Goal: Task Accomplishment & Management: Use online tool/utility

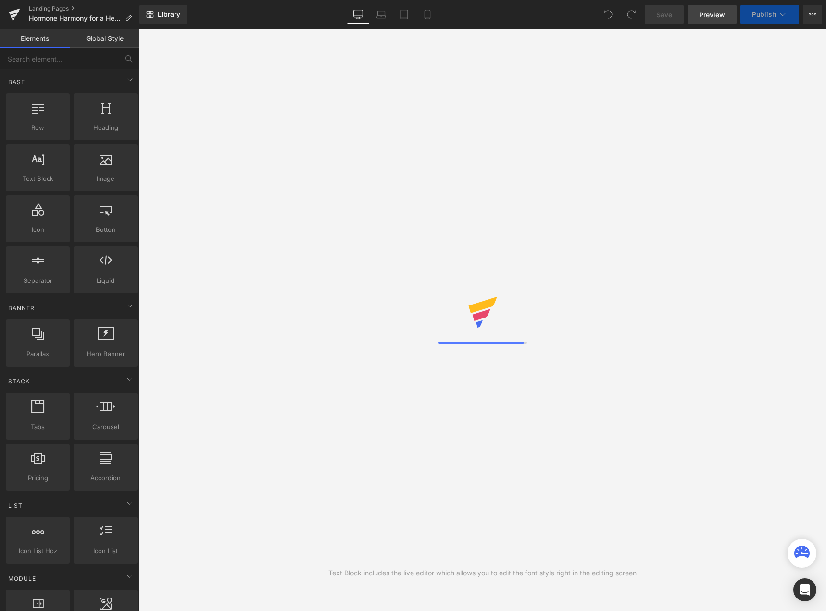
click at [710, 11] on span "Preview" at bounding box center [712, 15] width 26 height 10
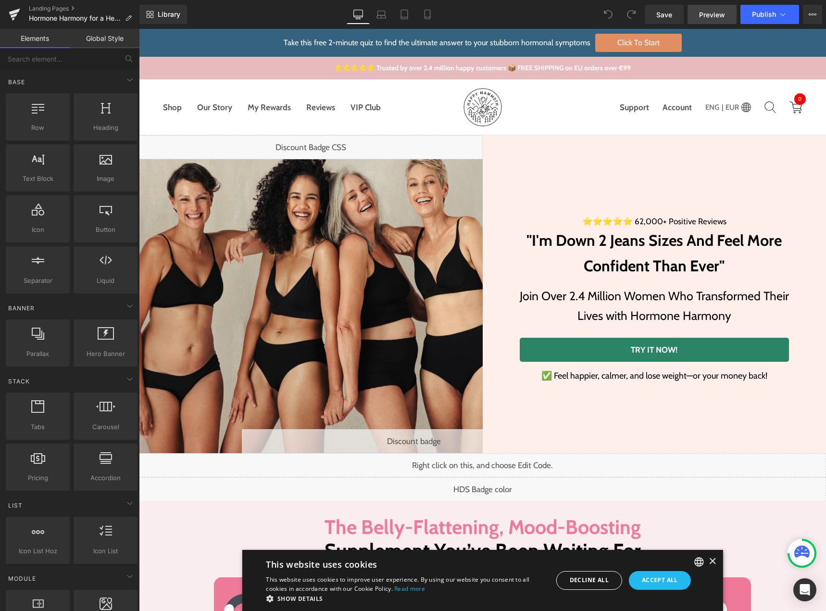
click at [722, 13] on span "Preview" at bounding box center [712, 15] width 26 height 10
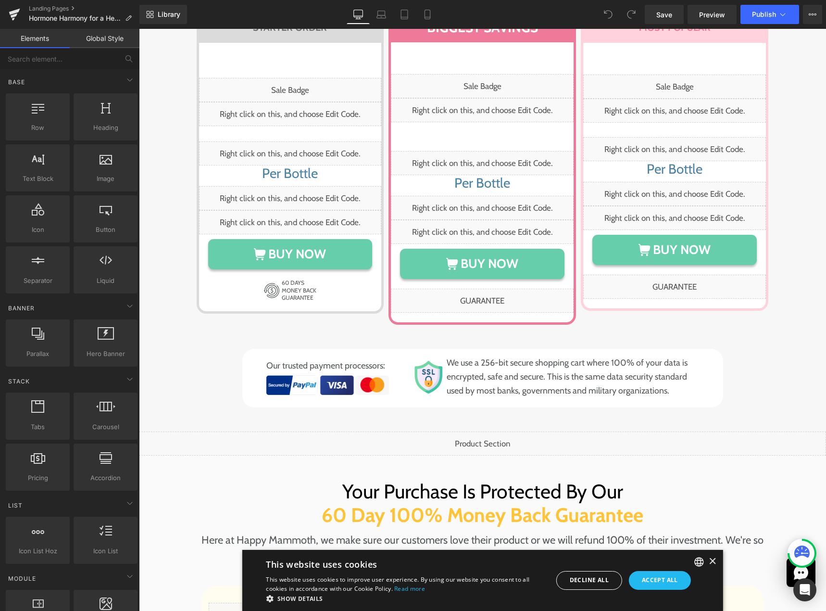
scroll to position [4911, 0]
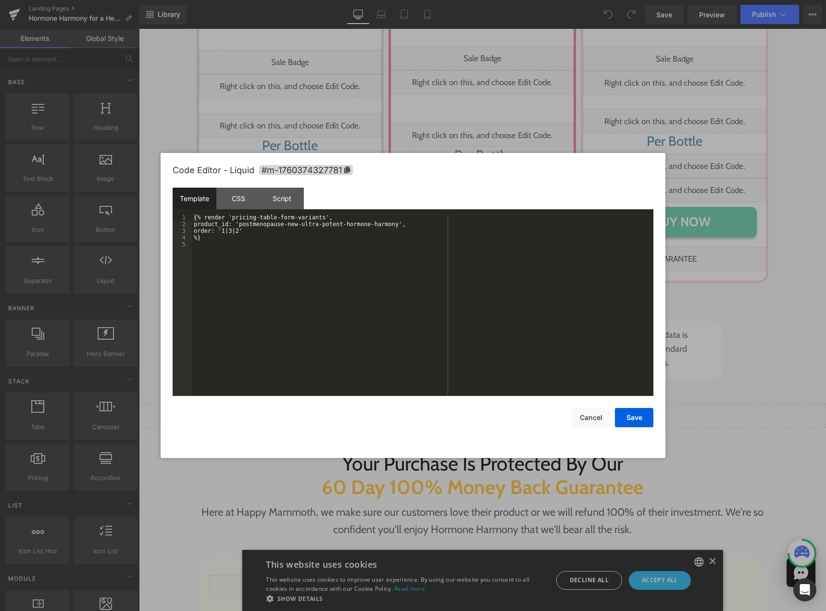
drag, startPoint x: 495, startPoint y: 332, endPoint x: 528, endPoint y: 329, distance: 33.3
click at [495, 404] on div "Liquid" at bounding box center [482, 416] width 687 height 24
click at [240, 199] on div "CSS" at bounding box center [238, 199] width 44 height 22
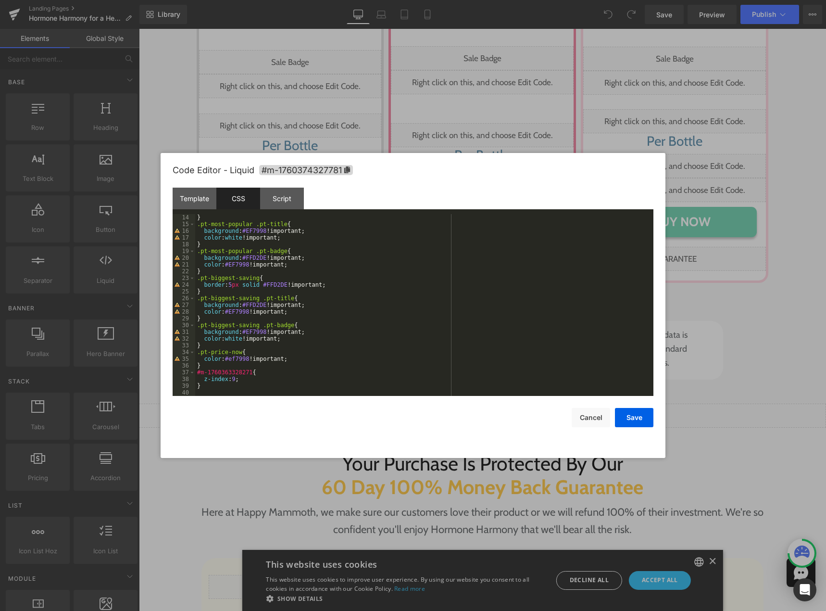
scroll to position [88, 0]
click at [589, 419] on button "Cancel" at bounding box center [591, 417] width 38 height 19
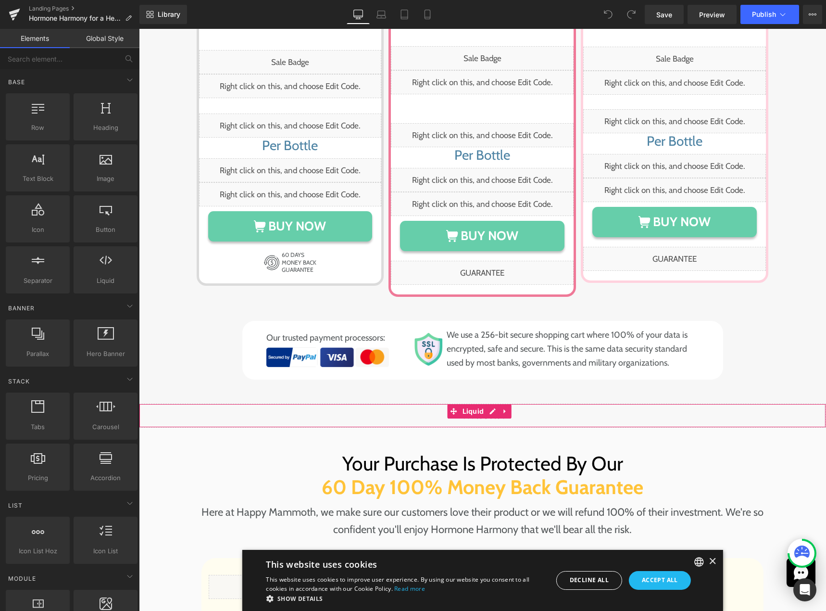
click at [492, 404] on div "Liquid" at bounding box center [482, 416] width 687 height 24
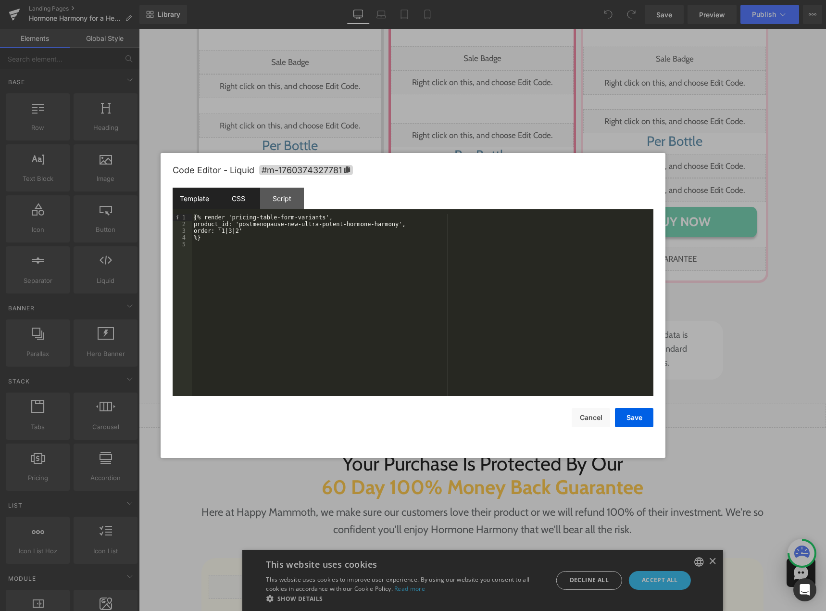
click at [245, 202] on div "CSS" at bounding box center [238, 199] width 44 height 22
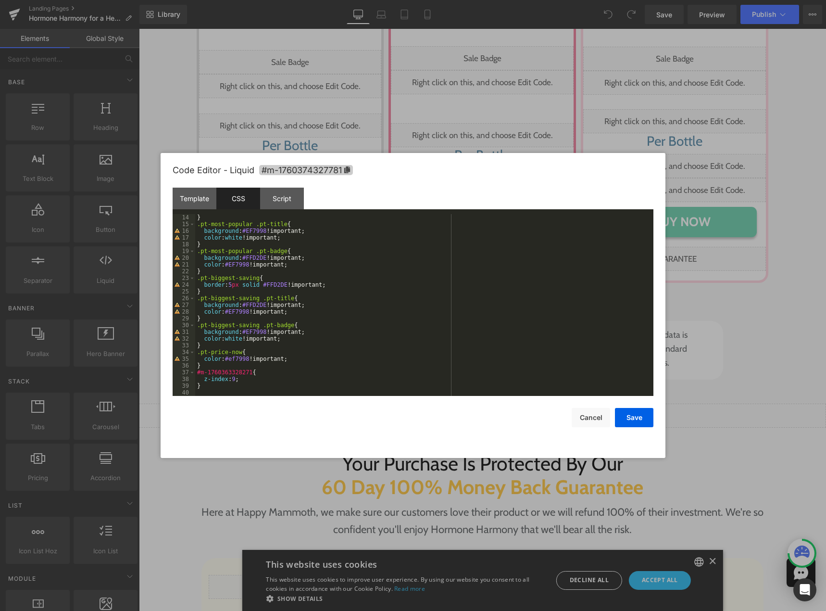
click at [350, 169] on icon at bounding box center [347, 169] width 6 height 7
drag, startPoint x: 196, startPoint y: 374, endPoint x: 248, endPoint y: 373, distance: 51.5
click at [248, 373] on div "} .pt-most-popular .pt-title { background : #EF7998 !important; color : white !…" at bounding box center [422, 311] width 454 height 195
click at [583, 420] on button "Cancel" at bounding box center [591, 417] width 38 height 19
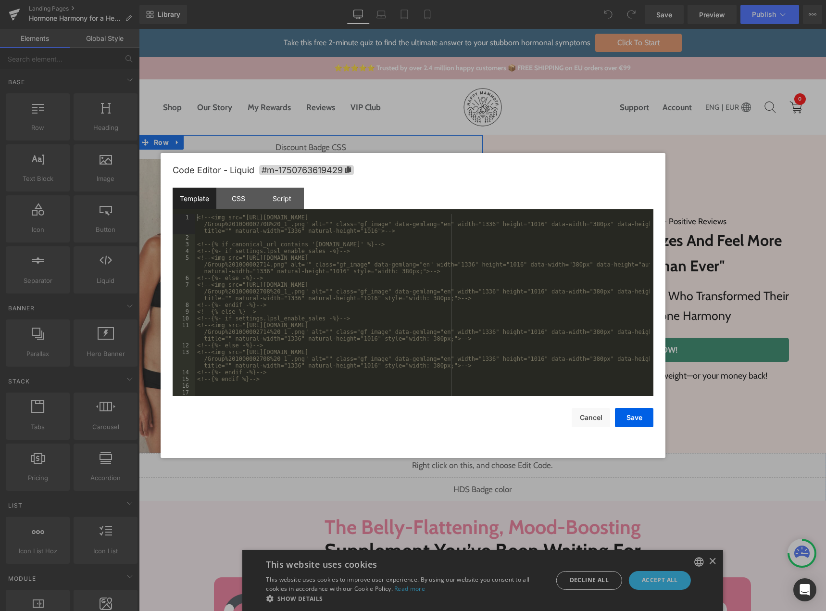
click at [421, 436] on div "Liquid" at bounding box center [414, 441] width 344 height 24
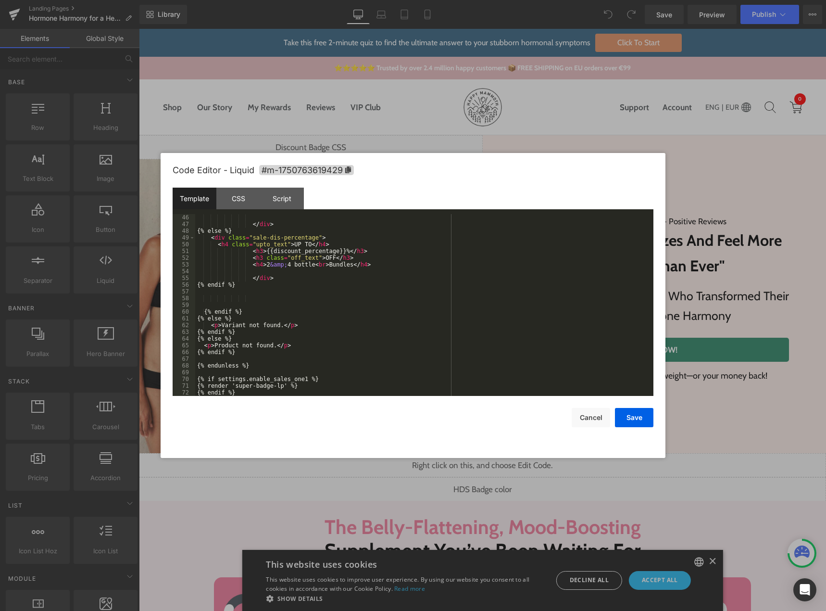
scroll to position [377, 0]
click at [585, 417] on button "Cancel" at bounding box center [591, 417] width 38 height 19
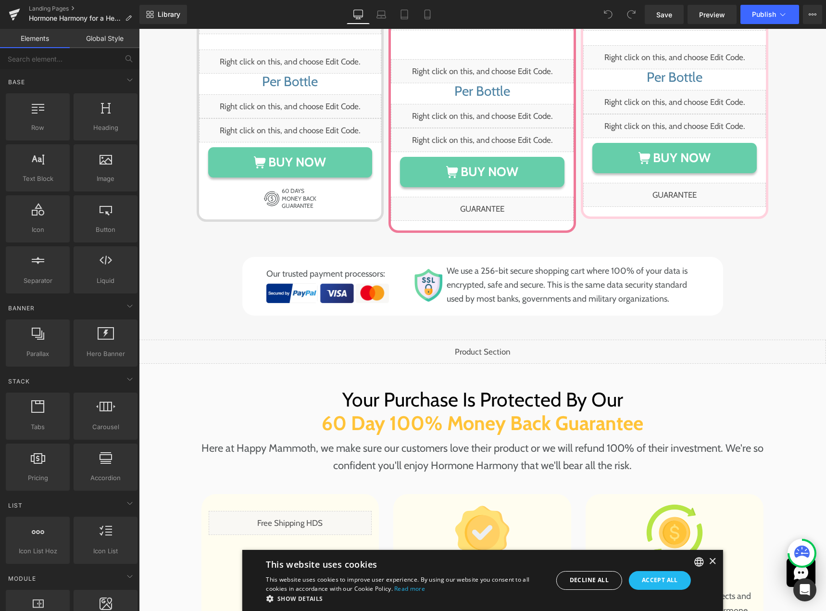
scroll to position [4967, 0]
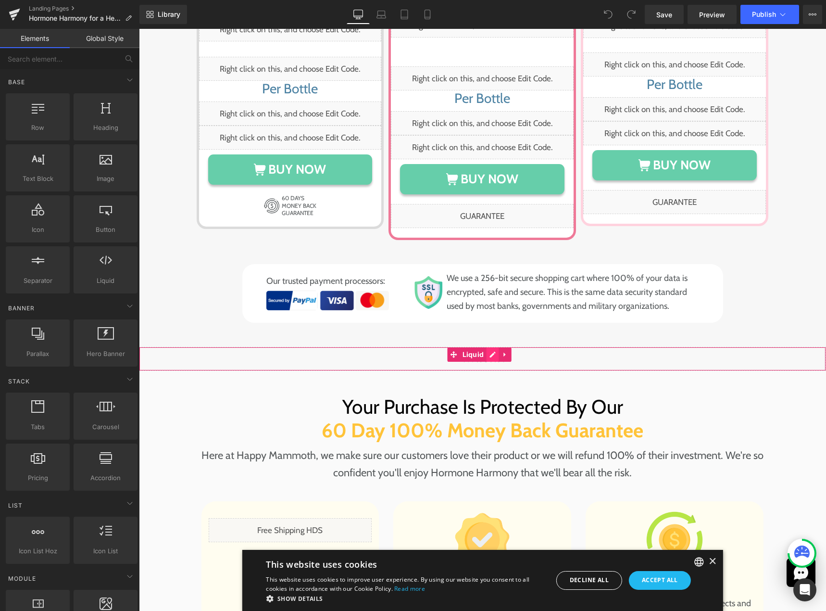
click at [490, 347] on div "Liquid" at bounding box center [482, 359] width 687 height 24
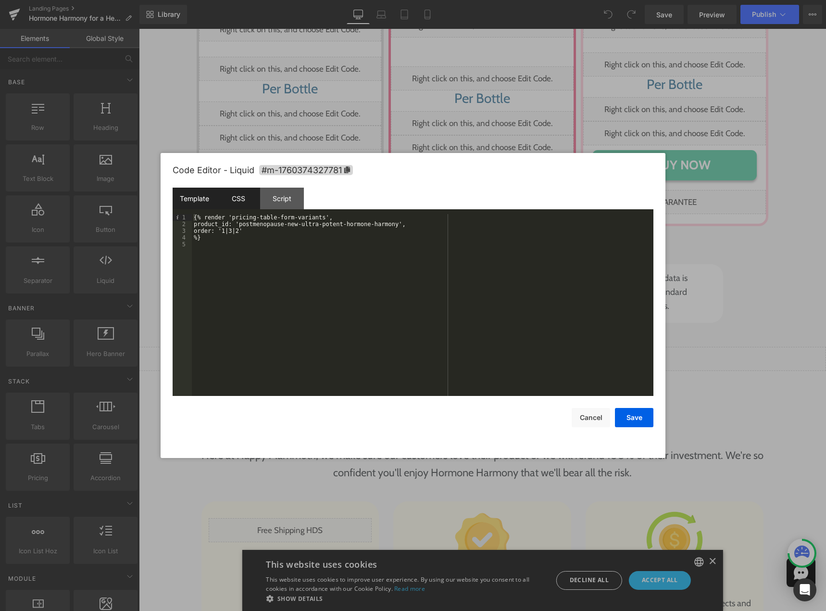
click at [240, 207] on div "CSS" at bounding box center [238, 199] width 44 height 22
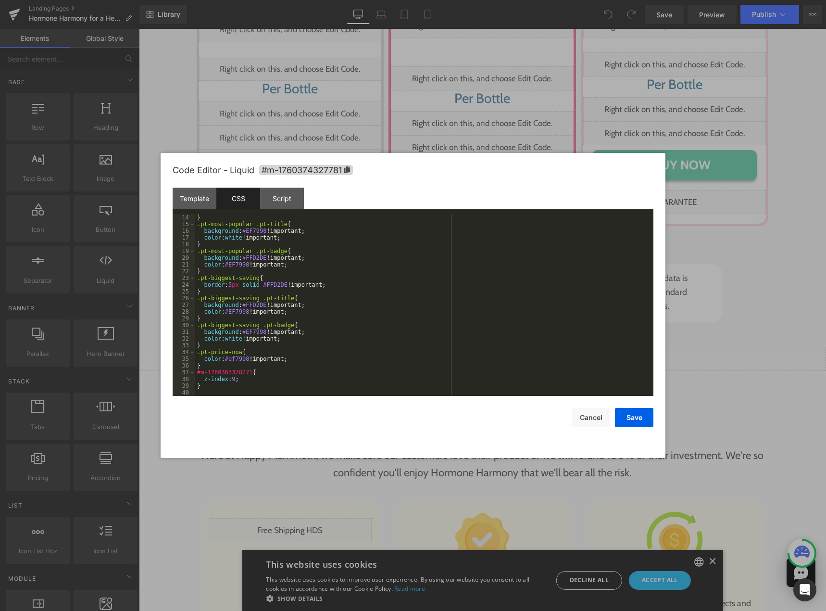
scroll to position [88, 0]
click at [351, 174] on span "#m-1760374327781" at bounding box center [306, 170] width 94 height 10
drag, startPoint x: 204, startPoint y: 373, endPoint x: 248, endPoint y: 369, distance: 43.9
click at [248, 369] on div "} .pt-most-popular .pt-title { background : #EF7998 !important; color : white !…" at bounding box center [422, 311] width 454 height 195
drag, startPoint x: 628, startPoint y: 415, endPoint x: 628, endPoint y: 410, distance: 5.3
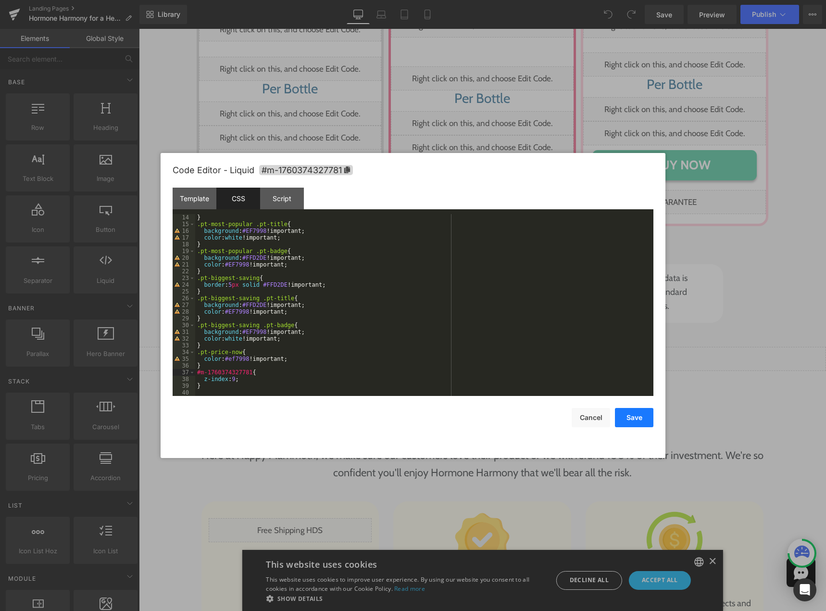
click at [628, 415] on button "Save" at bounding box center [634, 417] width 38 height 19
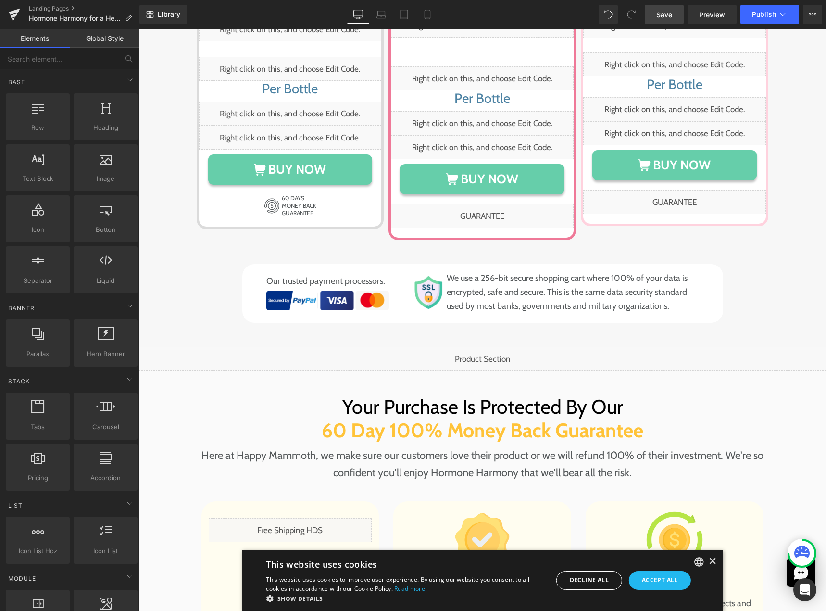
click at [672, 14] on span "Save" at bounding box center [664, 15] width 16 height 10
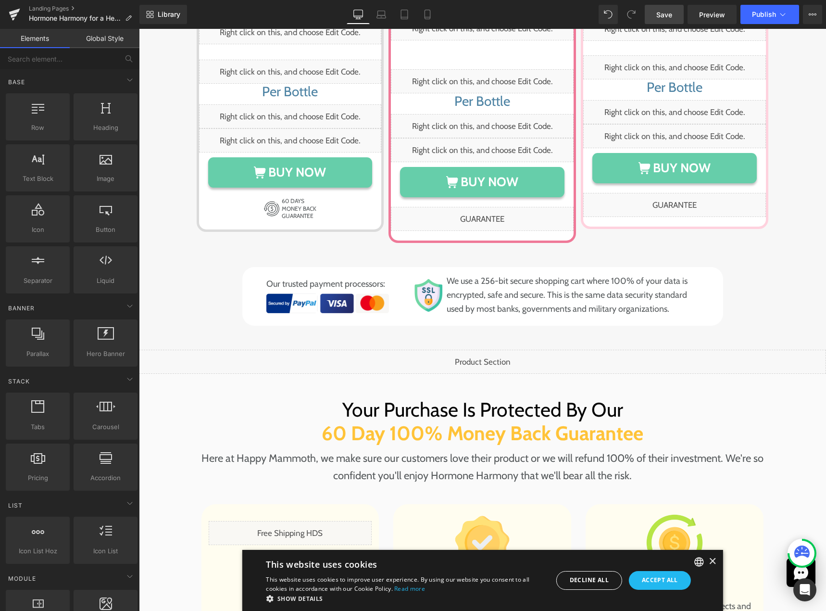
scroll to position [5015, 0]
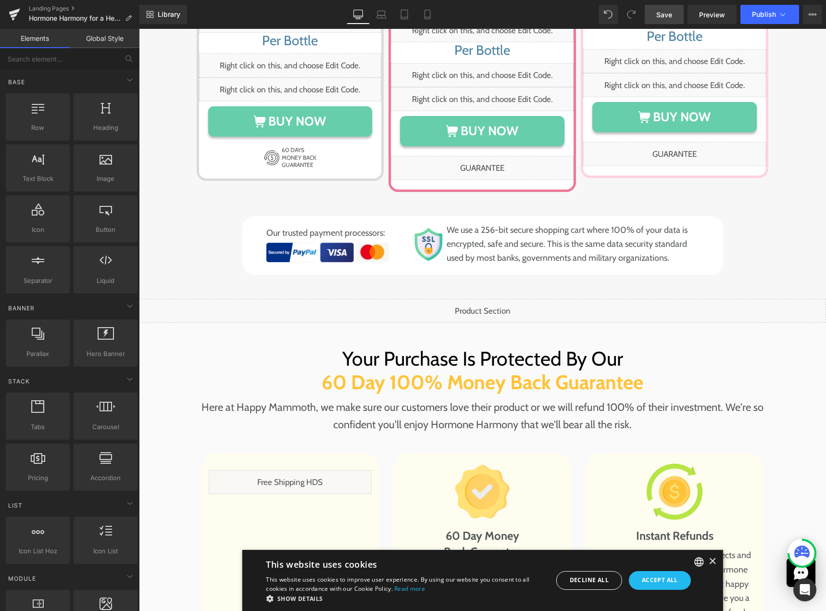
drag, startPoint x: 481, startPoint y: 229, endPoint x: 494, endPoint y: 229, distance: 12.5
click at [481, 299] on div "Liquid" at bounding box center [482, 311] width 687 height 24
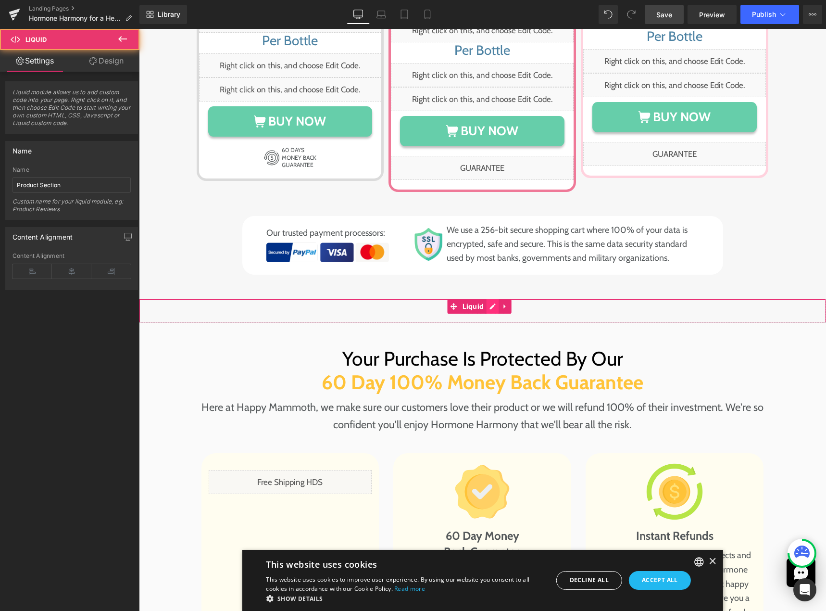
click at [493, 299] on div "Liquid" at bounding box center [482, 311] width 687 height 24
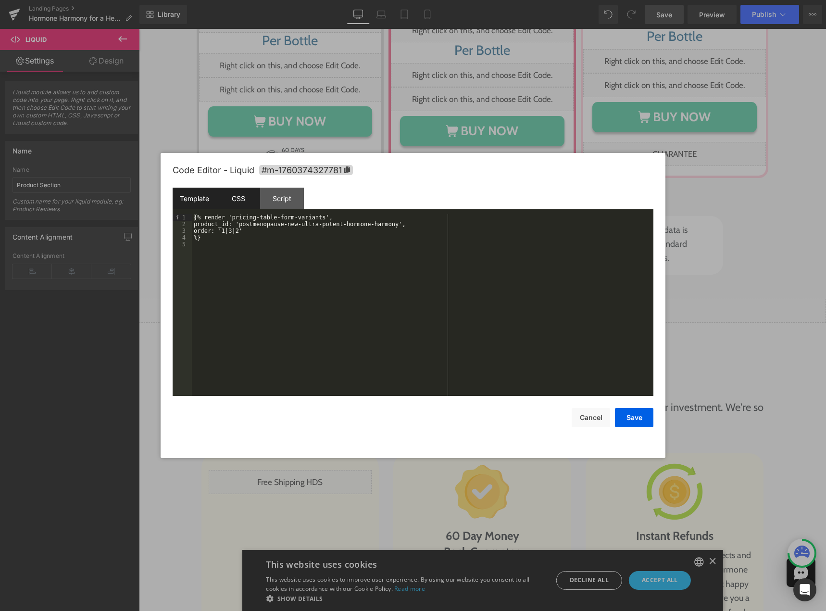
click at [228, 198] on div "CSS" at bounding box center [238, 199] width 44 height 22
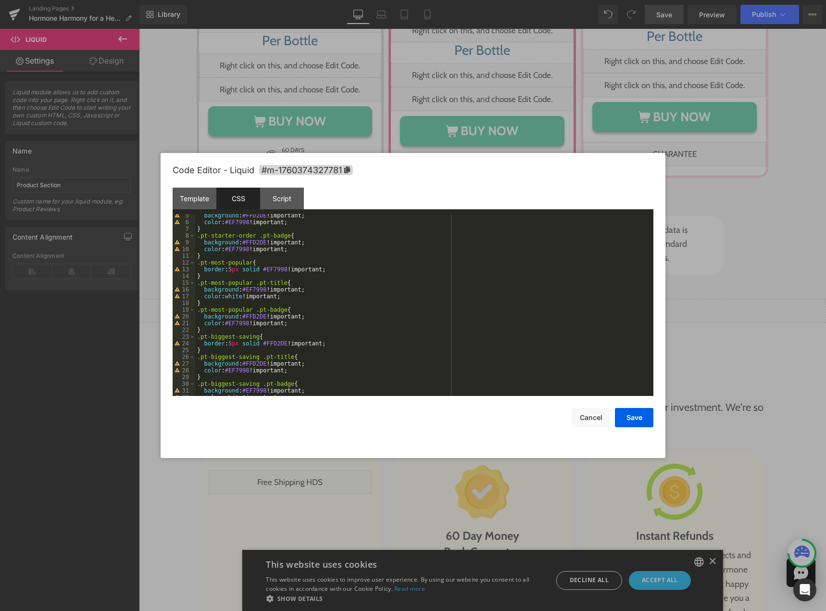
scroll to position [88, 0]
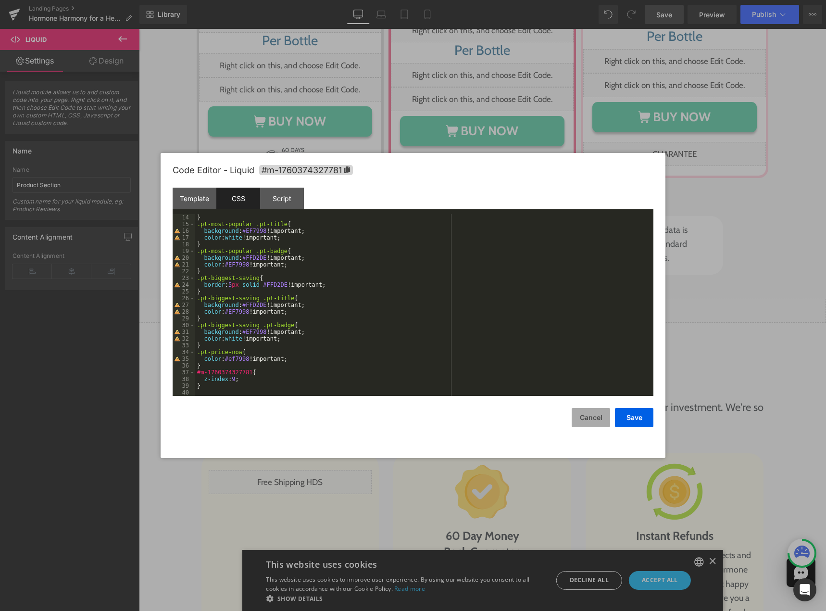
click at [591, 421] on button "Cancel" at bounding box center [591, 417] width 38 height 19
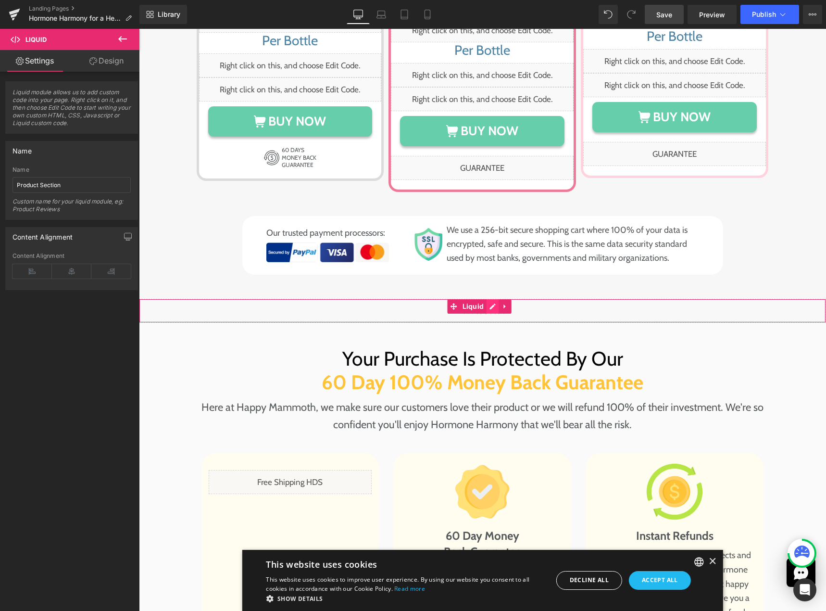
click at [493, 299] on div "Liquid" at bounding box center [482, 311] width 687 height 24
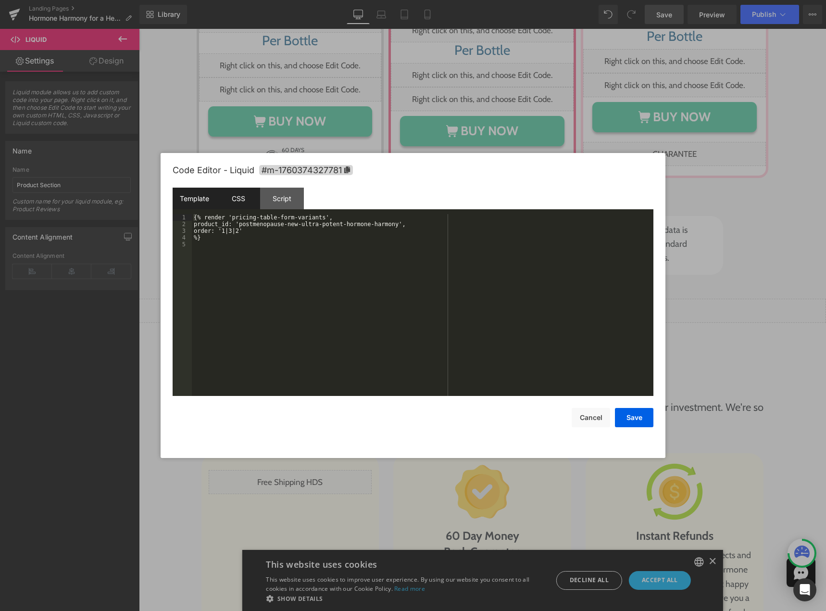
click at [234, 201] on div "CSS" at bounding box center [238, 199] width 44 height 22
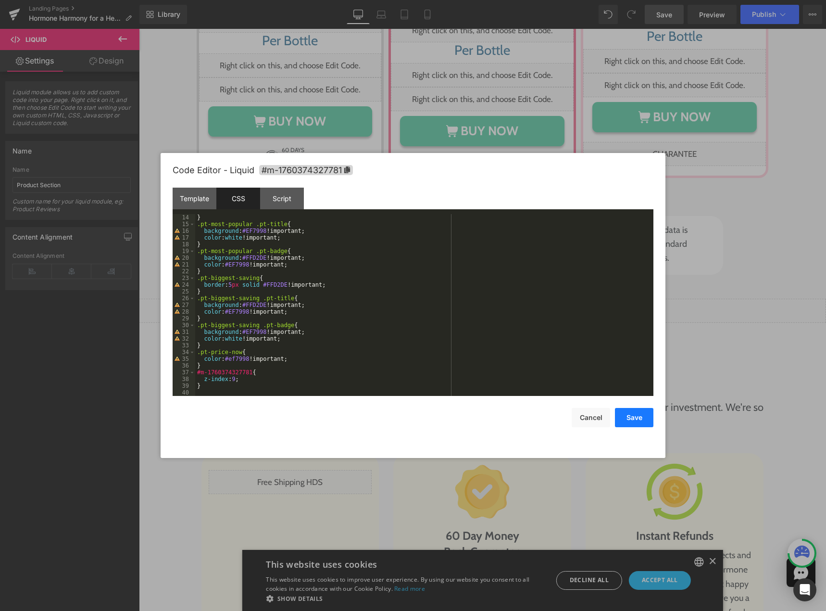
click at [642, 417] on button "Save" at bounding box center [634, 417] width 38 height 19
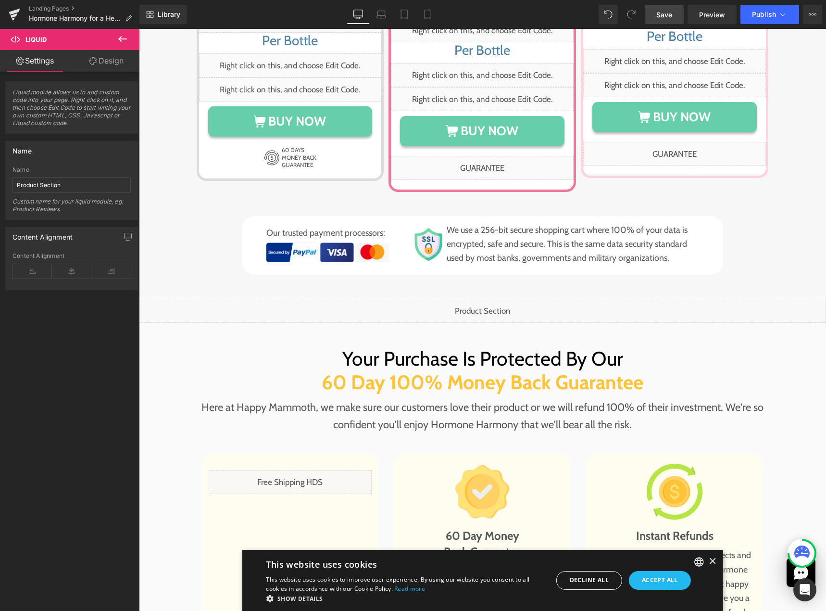
click at [666, 16] on span "Save" at bounding box center [664, 15] width 16 height 10
click at [490, 299] on div "Liquid" at bounding box center [482, 311] width 687 height 24
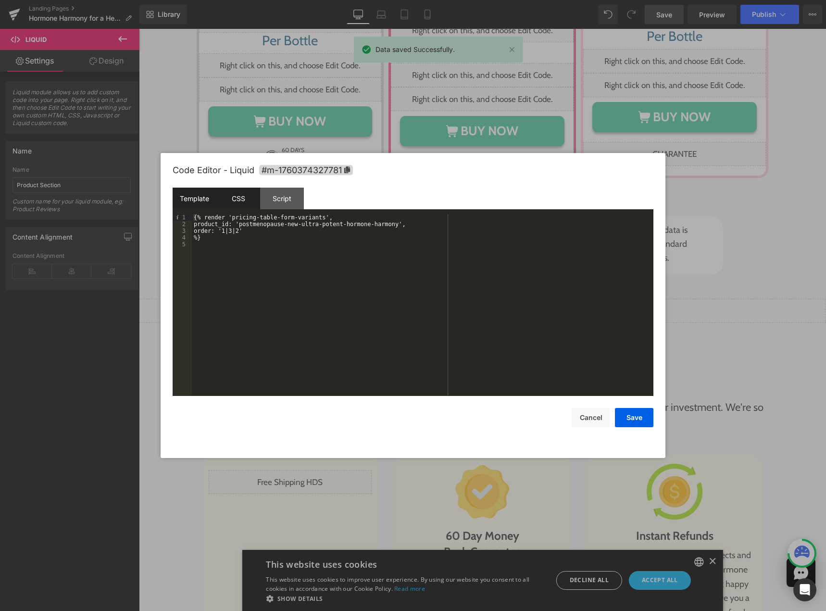
click at [235, 197] on div "CSS" at bounding box center [238, 199] width 44 height 22
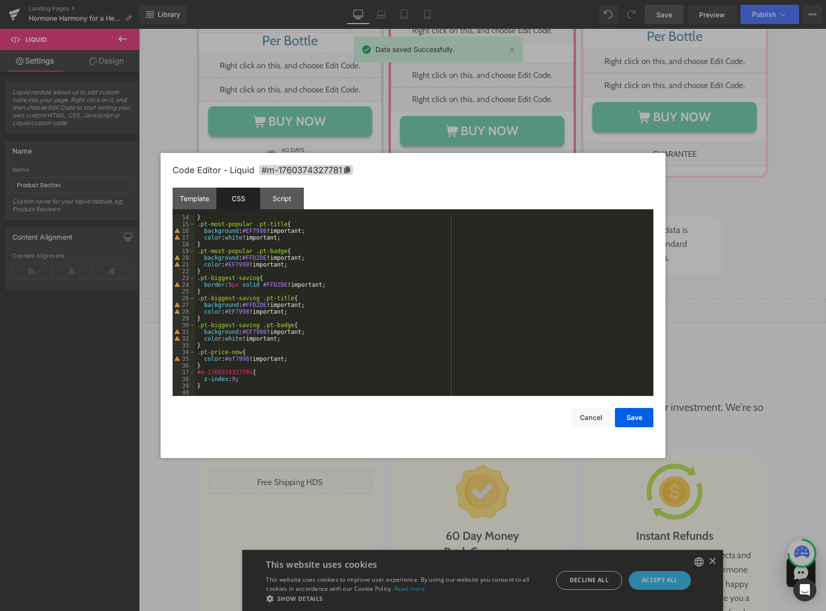
drag, startPoint x: 205, startPoint y: 387, endPoint x: 196, endPoint y: 377, distance: 14.0
click at [197, 378] on div "} .pt-most-popular .pt-title { background : #EF7998 !important; color : white !…" at bounding box center [422, 311] width 454 height 195
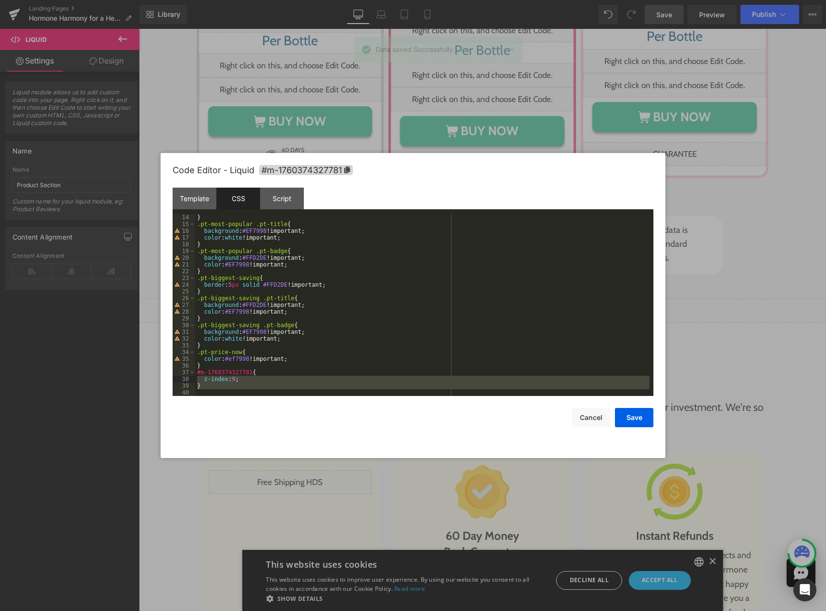
click at [266, 382] on div "} .pt-most-popular .pt-title { background : #EF7998 !important; color : white !…" at bounding box center [422, 305] width 454 height 182
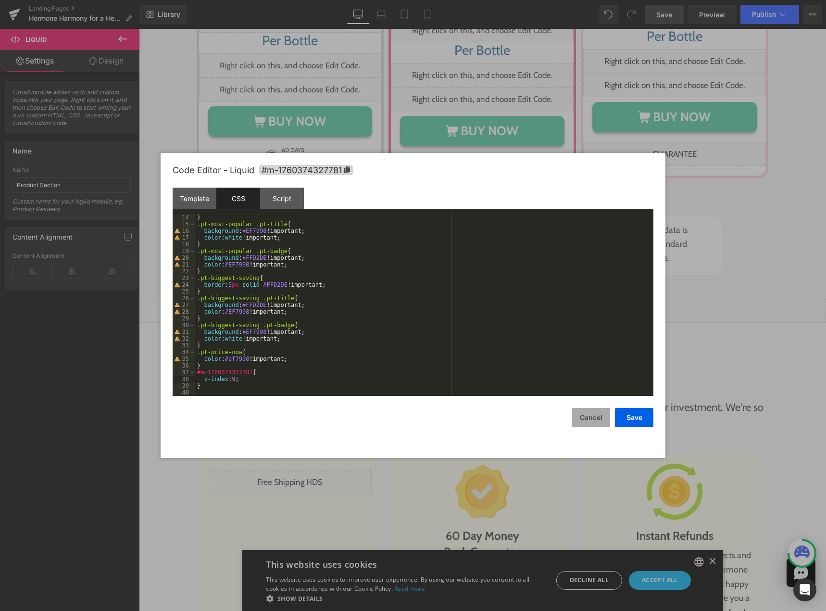
click at [587, 419] on button "Cancel" at bounding box center [591, 417] width 38 height 19
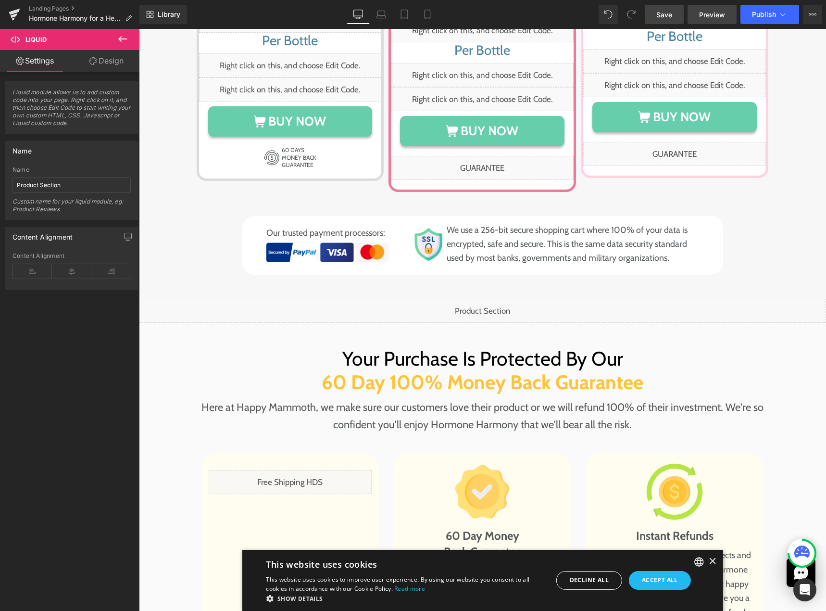
click at [703, 16] on span "Preview" at bounding box center [712, 15] width 26 height 10
click at [670, 13] on span "Save" at bounding box center [664, 15] width 16 height 10
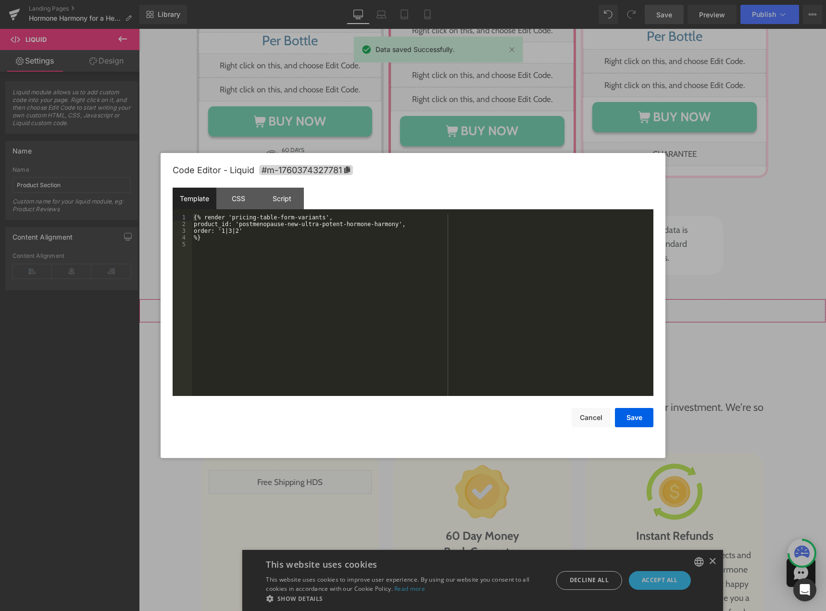
click at [490, 299] on div "Liquid" at bounding box center [482, 311] width 687 height 24
click at [240, 199] on div "CSS" at bounding box center [238, 199] width 44 height 22
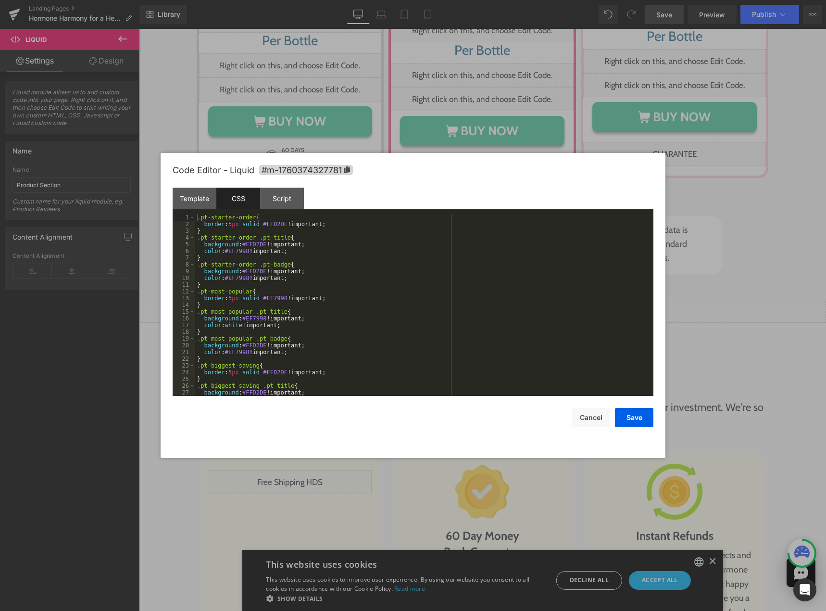
click at [729, 161] on div at bounding box center [413, 305] width 826 height 611
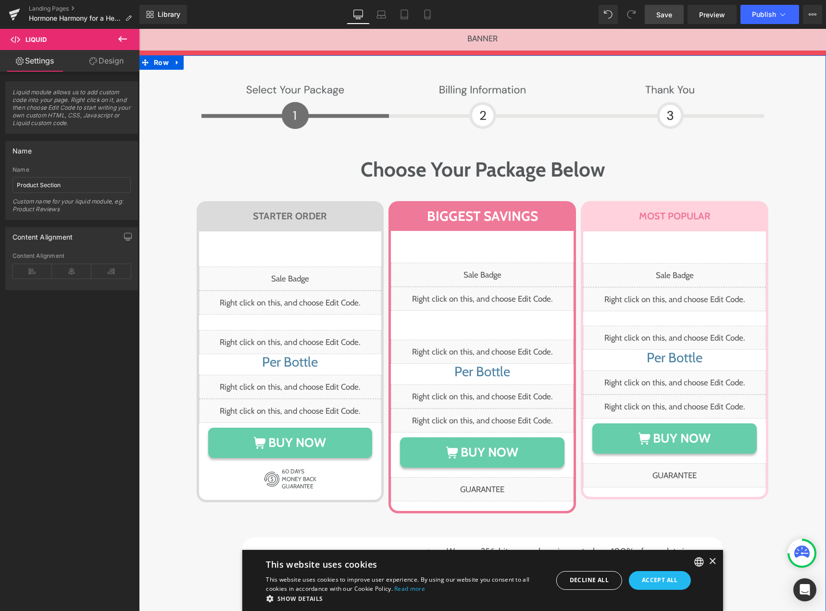
scroll to position [4631, 0]
